Goal: Check status: Check status

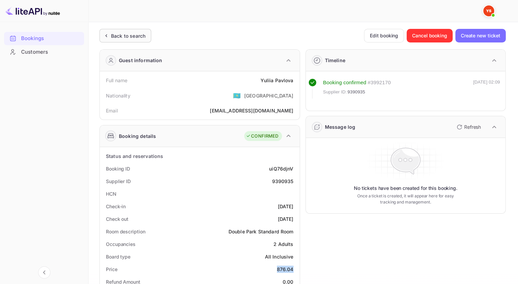
click at [139, 35] on div "Back to search" at bounding box center [128, 35] width 34 height 7
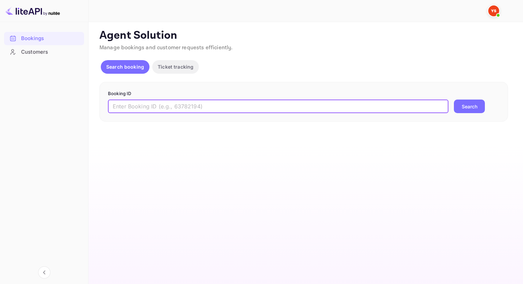
click at [229, 108] on input "text" at bounding box center [278, 107] width 340 height 14
paste input "9525177"
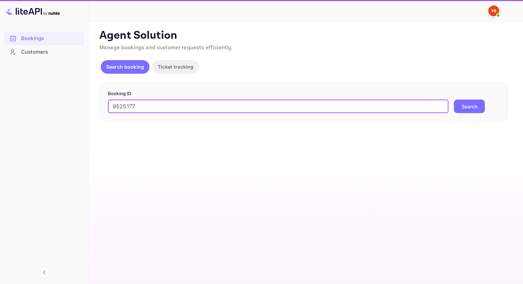
type input "9525177"
click at [457, 110] on button "Search" at bounding box center [469, 107] width 31 height 14
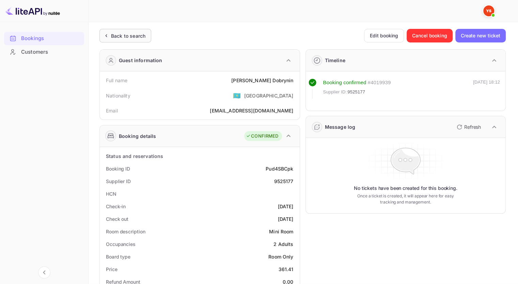
click at [117, 35] on div "Back to search" at bounding box center [128, 35] width 34 height 7
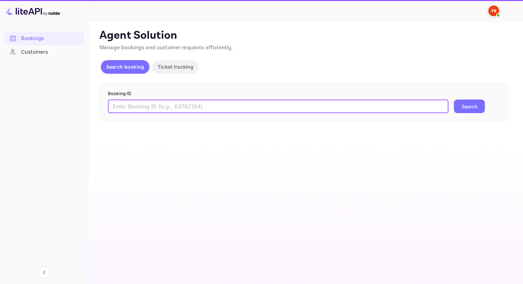
click at [160, 101] on input "text" at bounding box center [278, 107] width 340 height 14
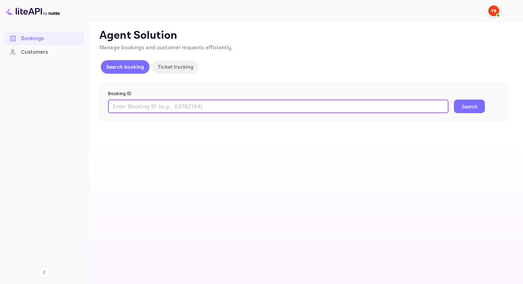
paste input "9525463"
type input "9525463"
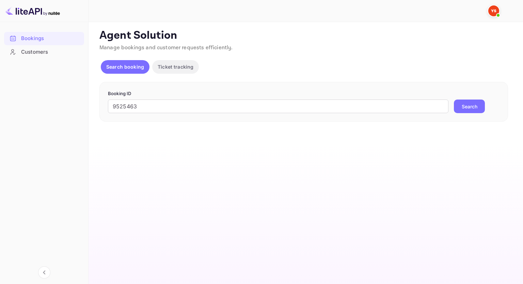
click at [485, 107] on div "9525463 ​ Search" at bounding box center [303, 107] width 391 height 14
click at [469, 108] on button "Search" at bounding box center [469, 107] width 31 height 14
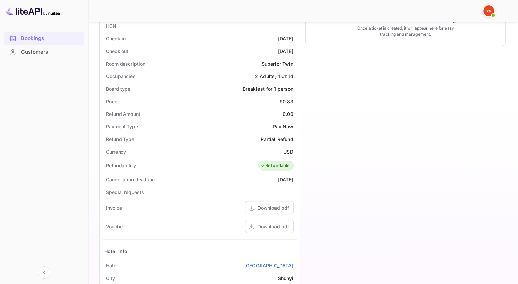
scroll to position [204, 0]
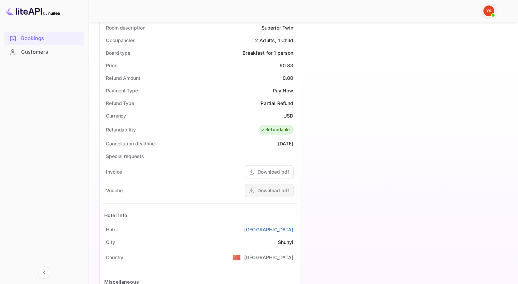
click at [269, 193] on div "Download pdf" at bounding box center [273, 190] width 32 height 7
